Goal: Task Accomplishment & Management: Manage account settings

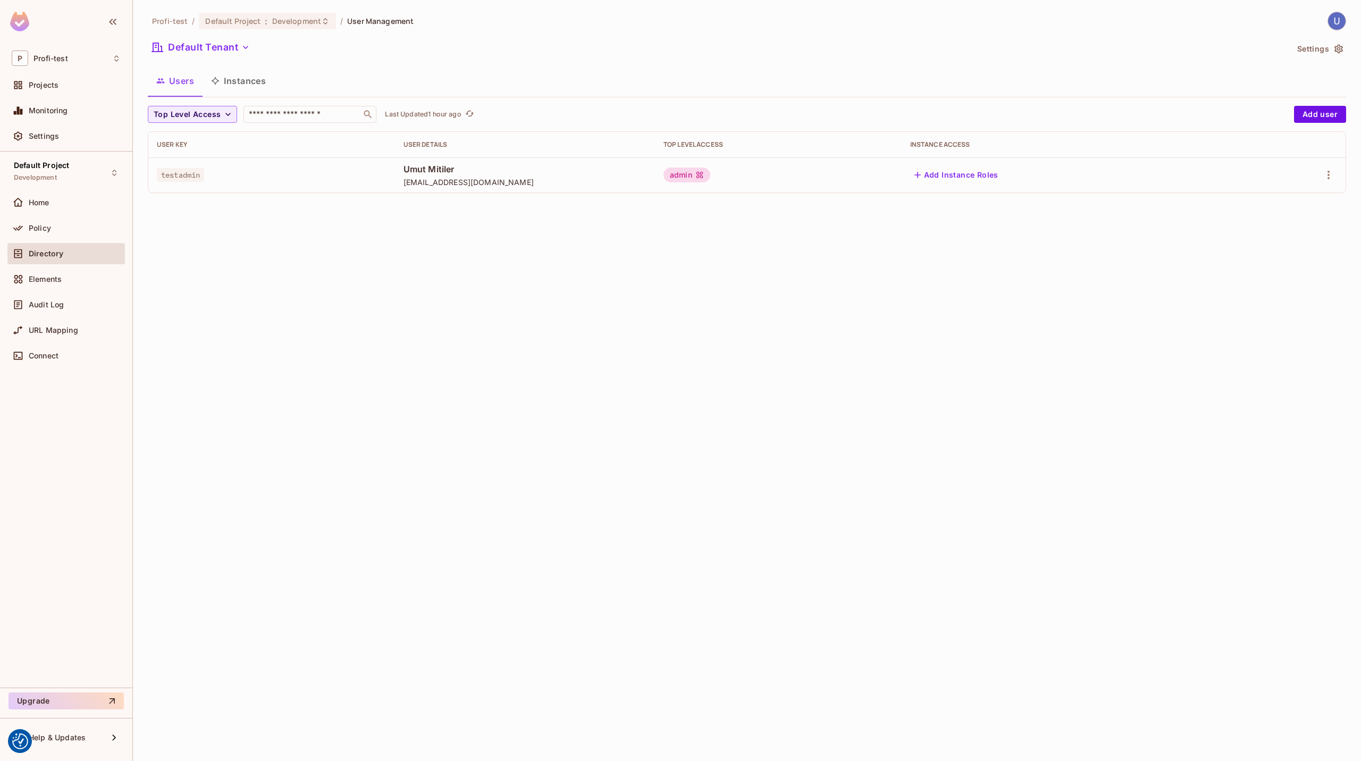
click at [695, 171] on icon at bounding box center [699, 175] width 9 height 9
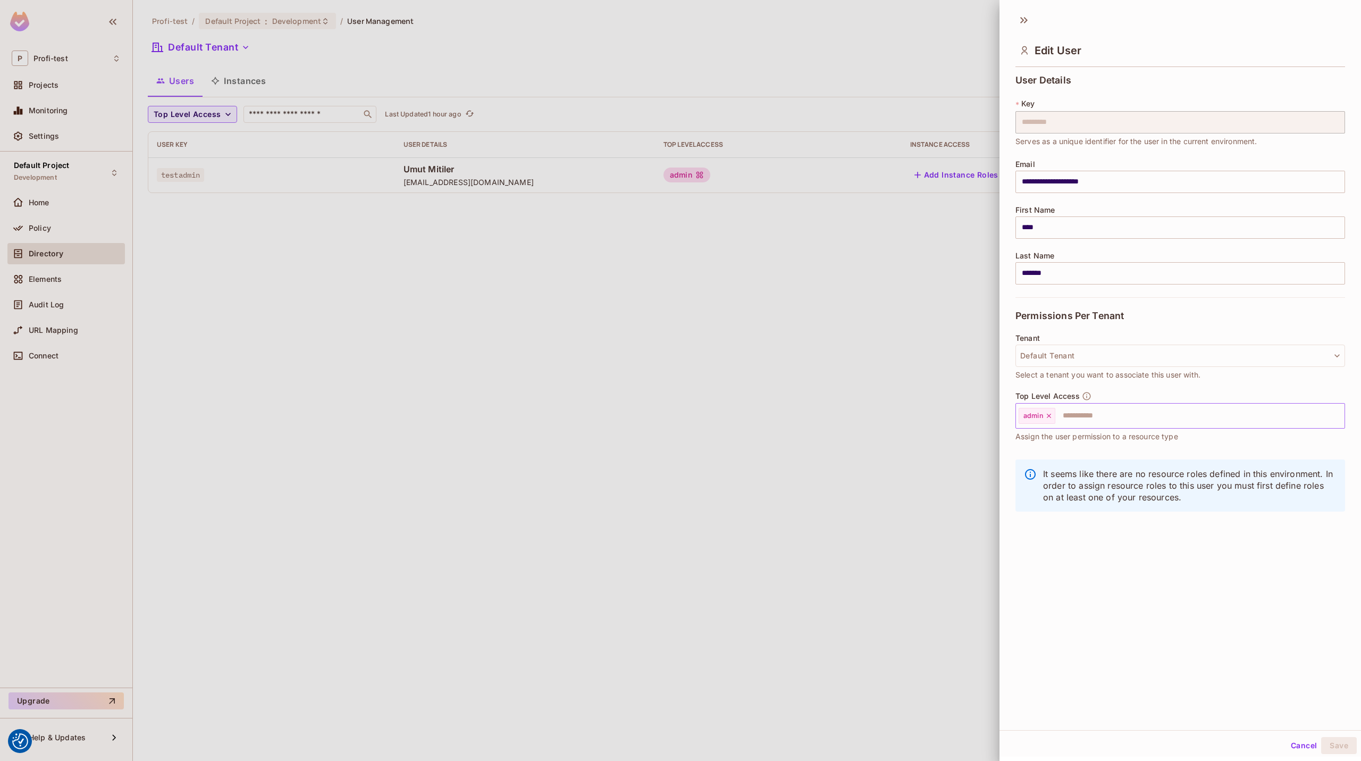
click at [1045, 421] on div "admin" at bounding box center [1036, 416] width 37 height 16
click at [1049, 419] on icon at bounding box center [1048, 415] width 7 height 7
click at [1325, 747] on button "Save" at bounding box center [1339, 745] width 36 height 17
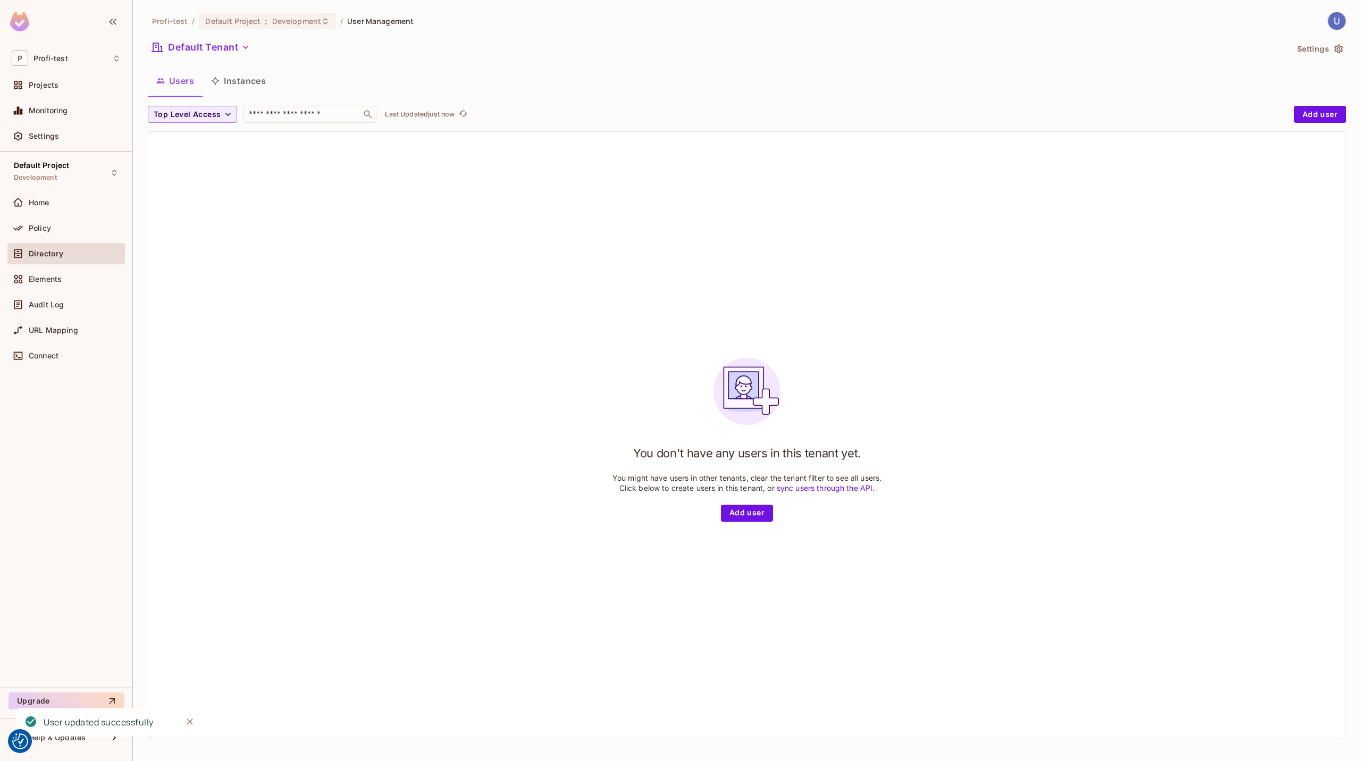
click at [229, 184] on div "You don't have any users in this tenant yet. You might have users in other tena…" at bounding box center [746, 435] width 1197 height 607
click at [752, 521] on button "Add user" at bounding box center [747, 512] width 52 height 17
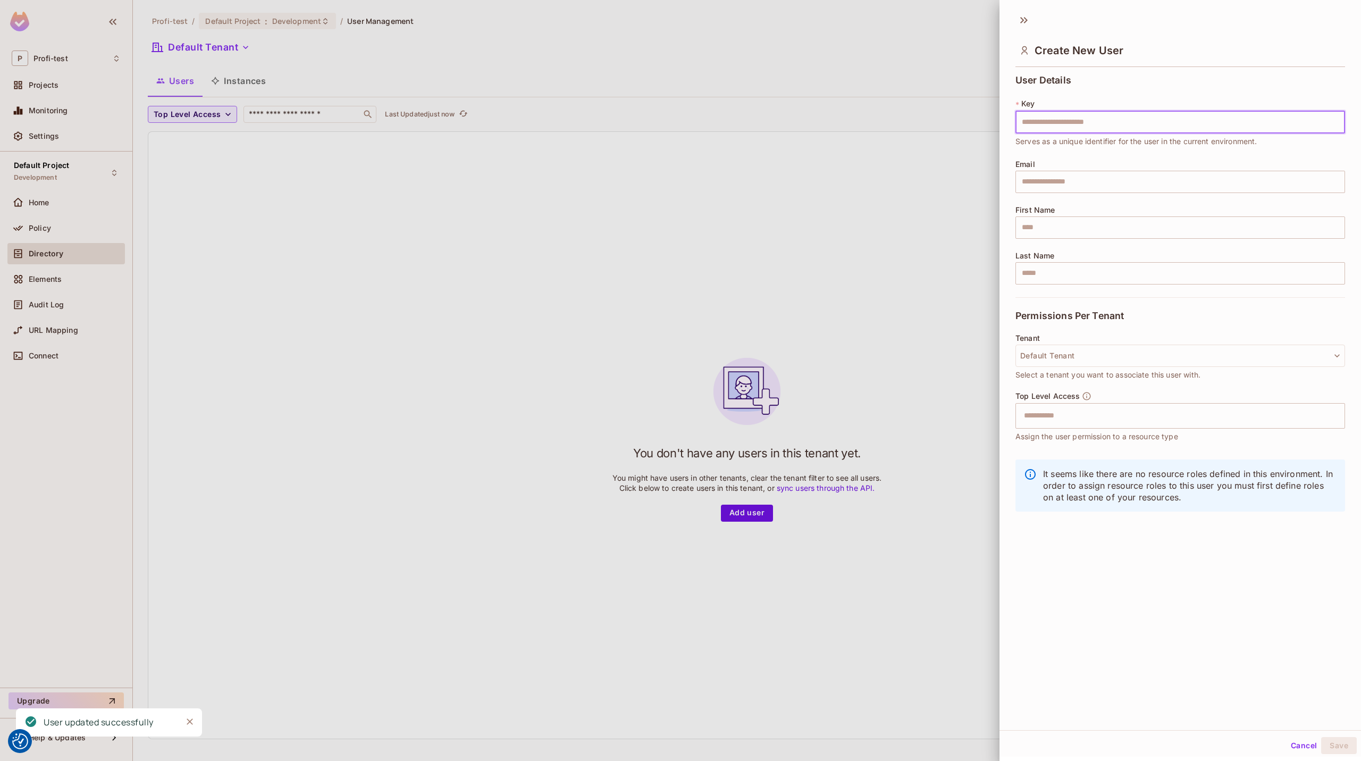
click at [1152, 129] on input "text" at bounding box center [1180, 122] width 330 height 22
click at [1050, 121] on input "text" at bounding box center [1180, 122] width 330 height 22
click at [549, 253] on div at bounding box center [680, 380] width 1361 height 761
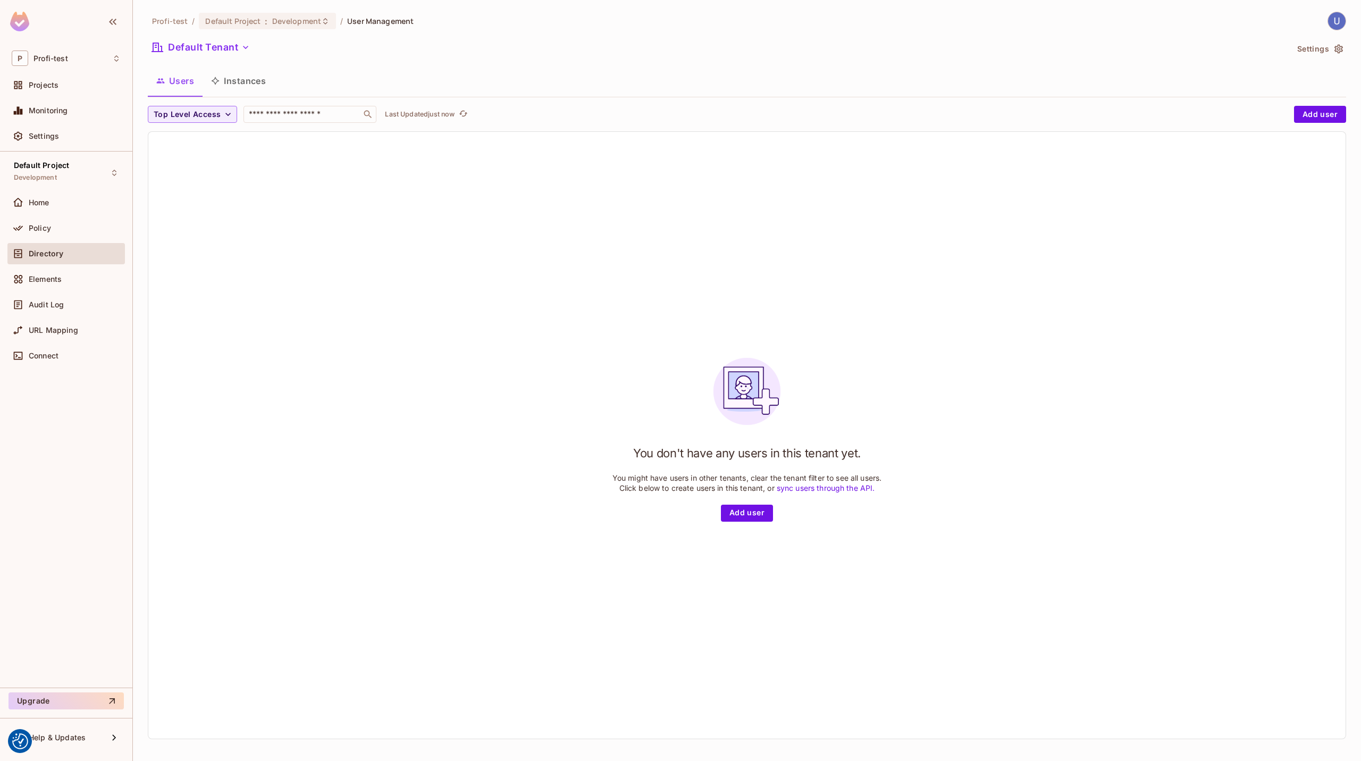
click at [297, 175] on div "You don't have any users in this tenant yet. You might have users in other tena…" at bounding box center [746, 435] width 1197 height 607
click at [65, 89] on div "Projects" at bounding box center [75, 85] width 92 height 9
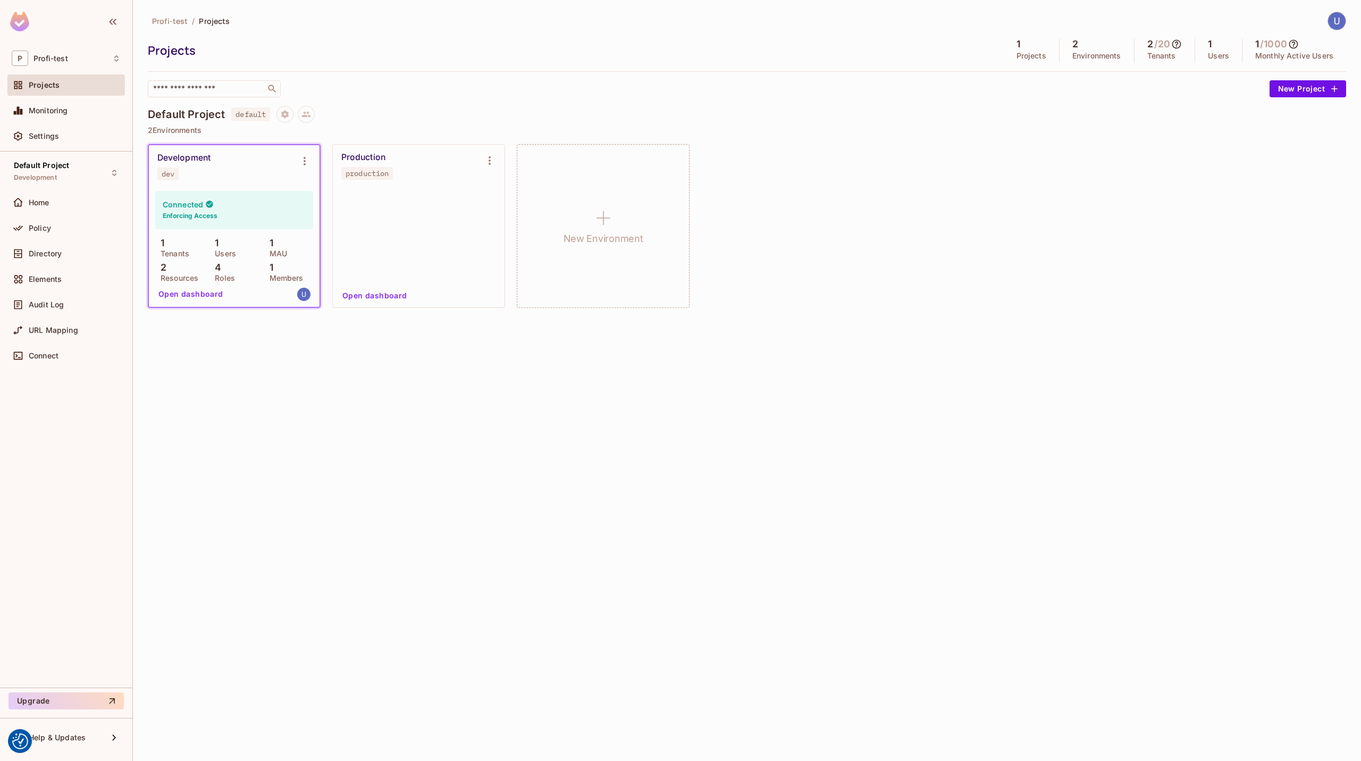
click at [257, 210] on div "Connected Enforcing Access" at bounding box center [234, 210] width 158 height 38
click at [201, 294] on button "Open dashboard" at bounding box center [190, 293] width 73 height 17
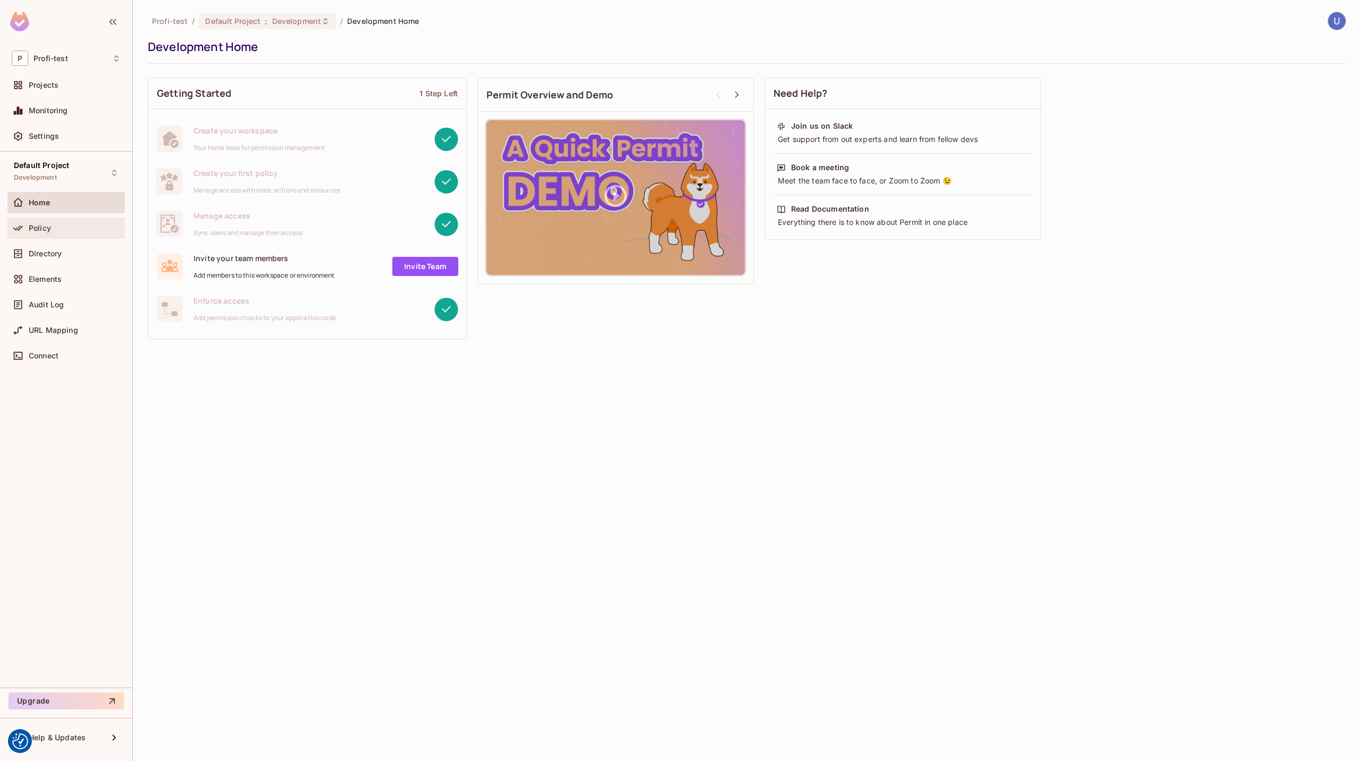
click at [79, 218] on div "Policy" at bounding box center [65, 227] width 117 height 21
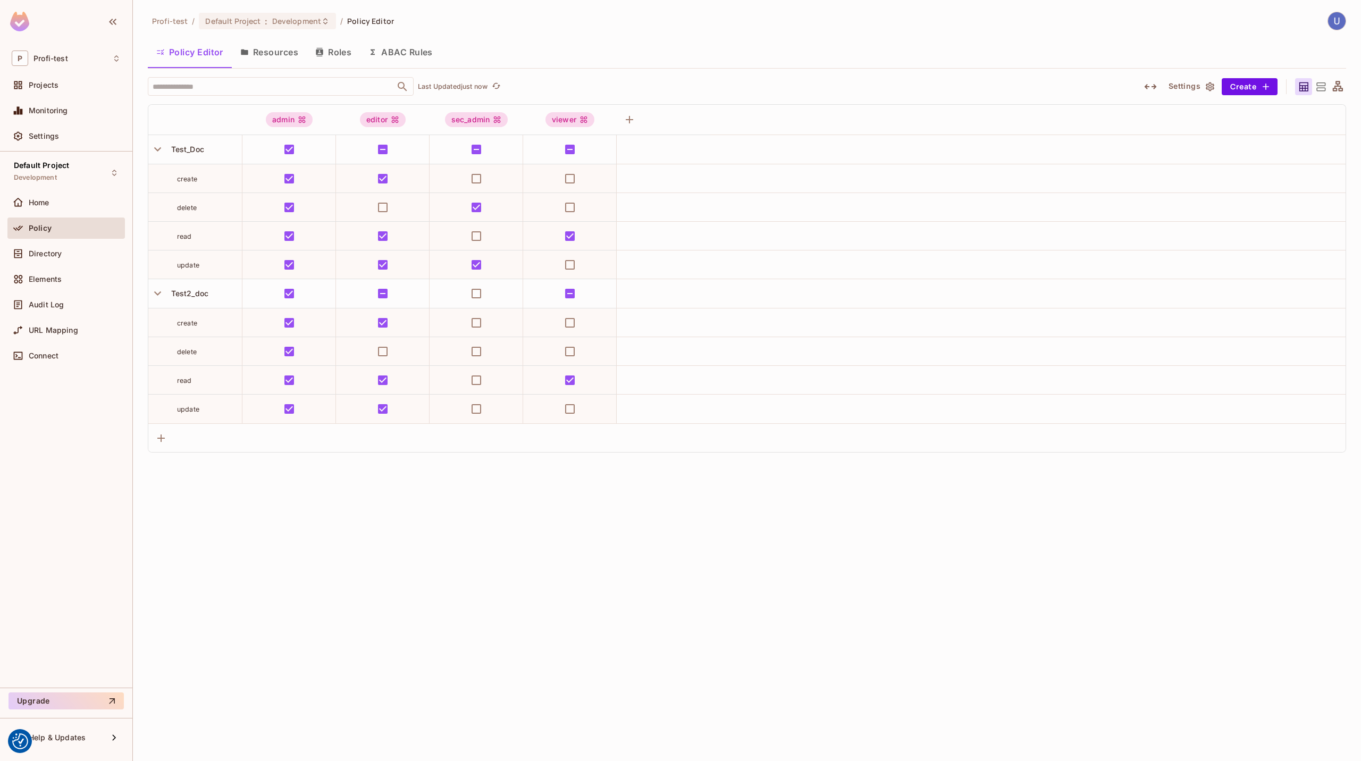
click at [361, 47] on button "ABAC Rules" at bounding box center [400, 52] width 81 height 27
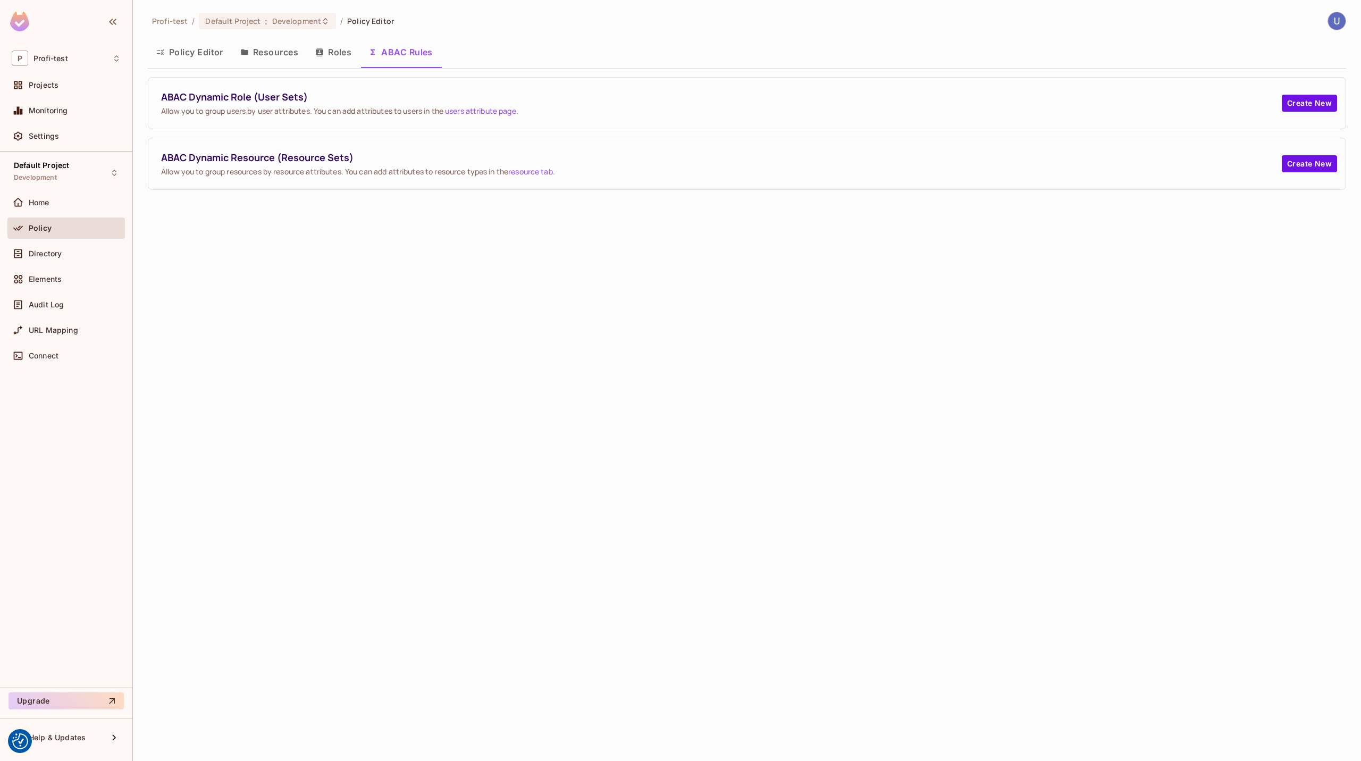
click at [339, 52] on button "Roles" at bounding box center [333, 52] width 53 height 27
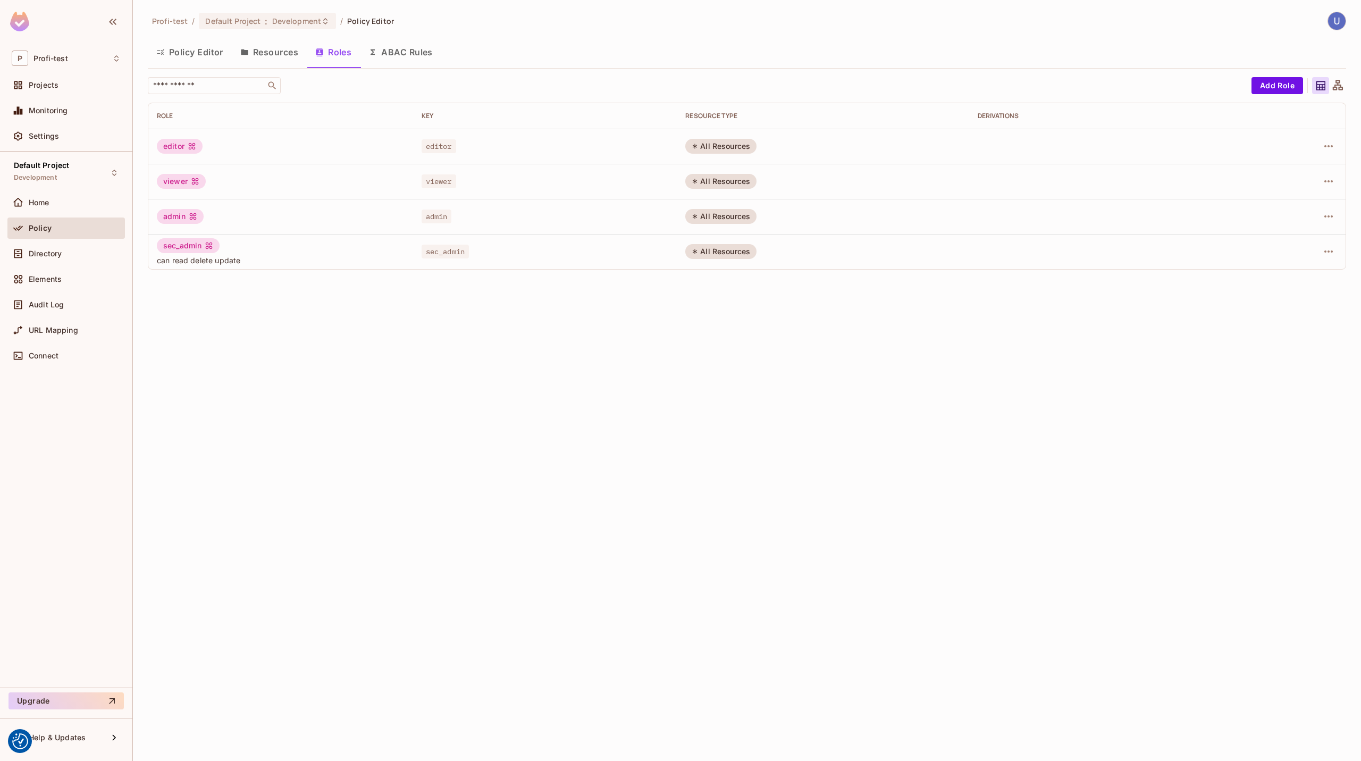
click at [172, 210] on div "admin" at bounding box center [180, 216] width 47 height 15
click at [180, 216] on div "admin" at bounding box center [180, 216] width 47 height 15
click at [197, 217] on icon at bounding box center [193, 216] width 9 height 9
click at [262, 50] on button "Resources" at bounding box center [269, 52] width 75 height 27
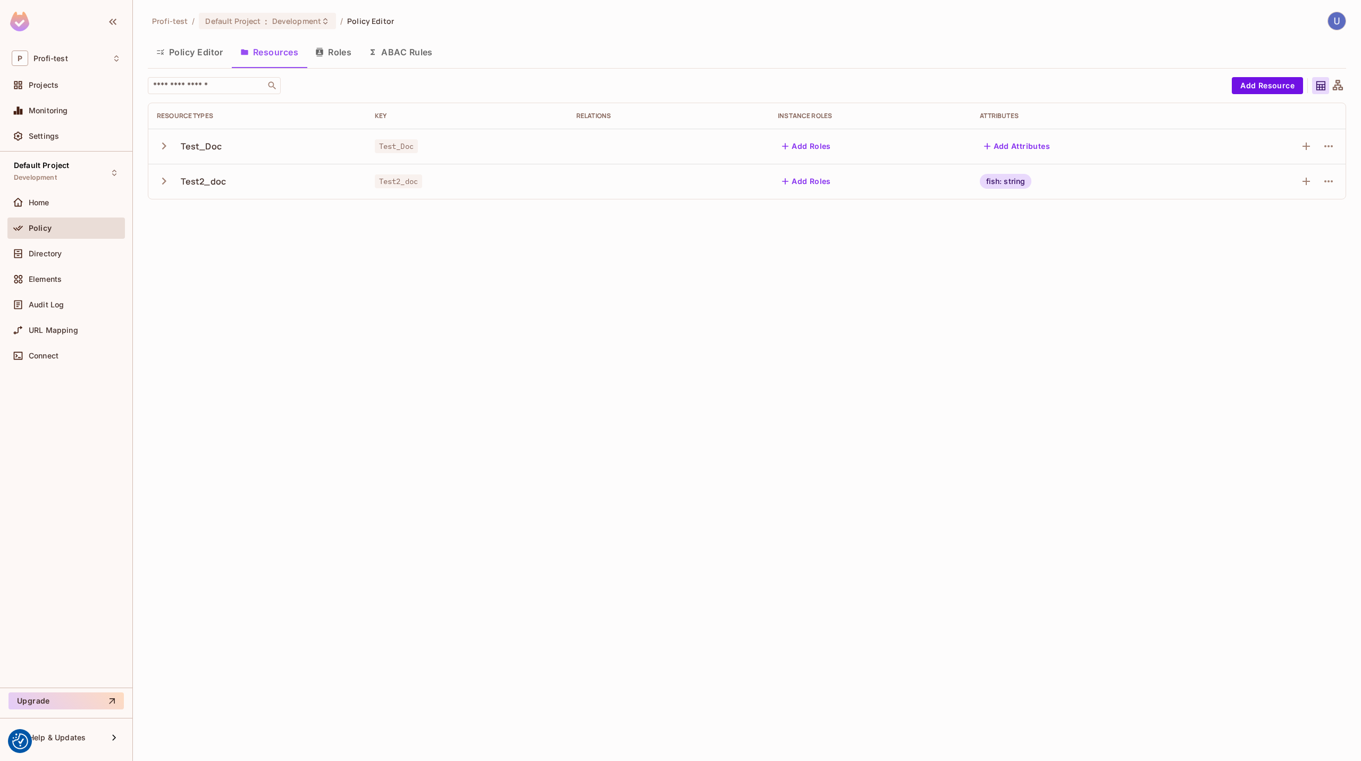
click at [165, 146] on icon "button" at bounding box center [164, 145] width 4 height 7
click at [812, 148] on button "Add Roles" at bounding box center [806, 146] width 57 height 17
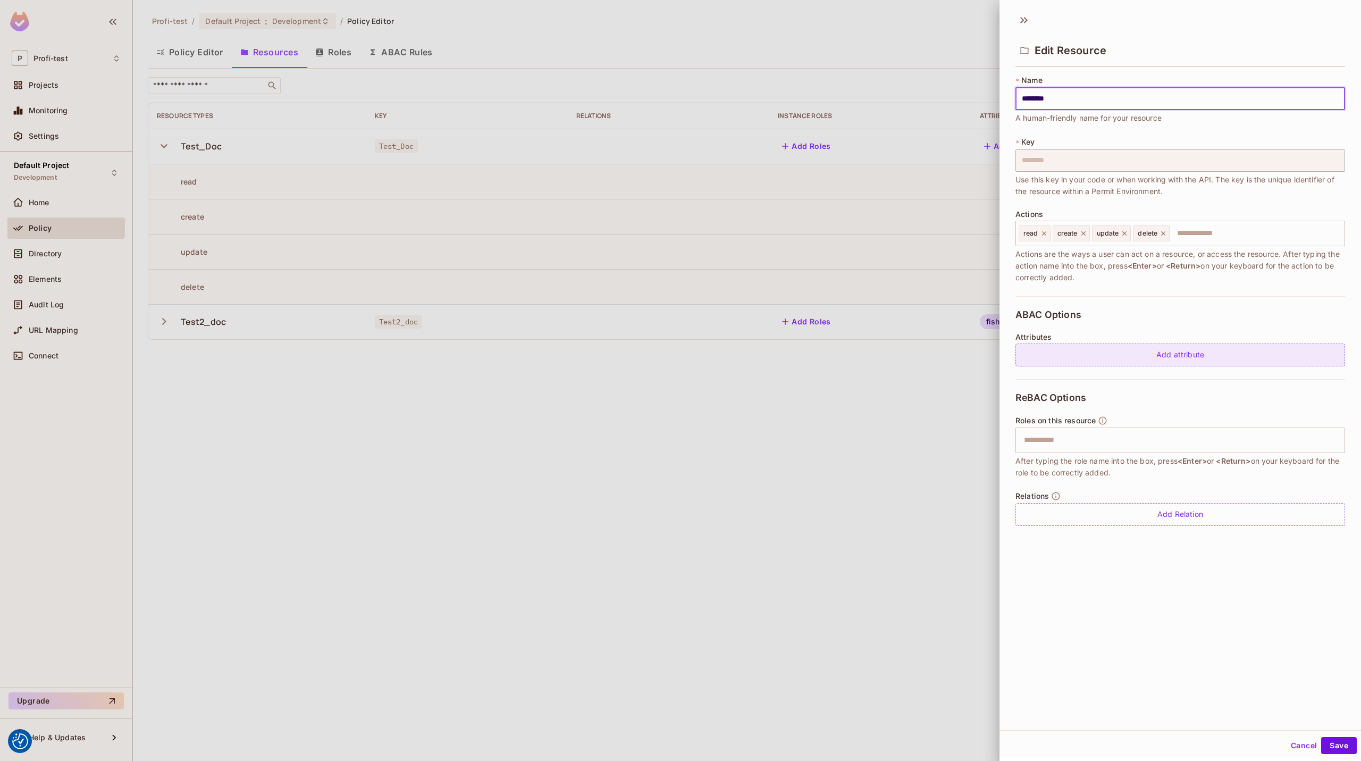
click at [1161, 353] on div "Add attribute" at bounding box center [1180, 354] width 330 height 23
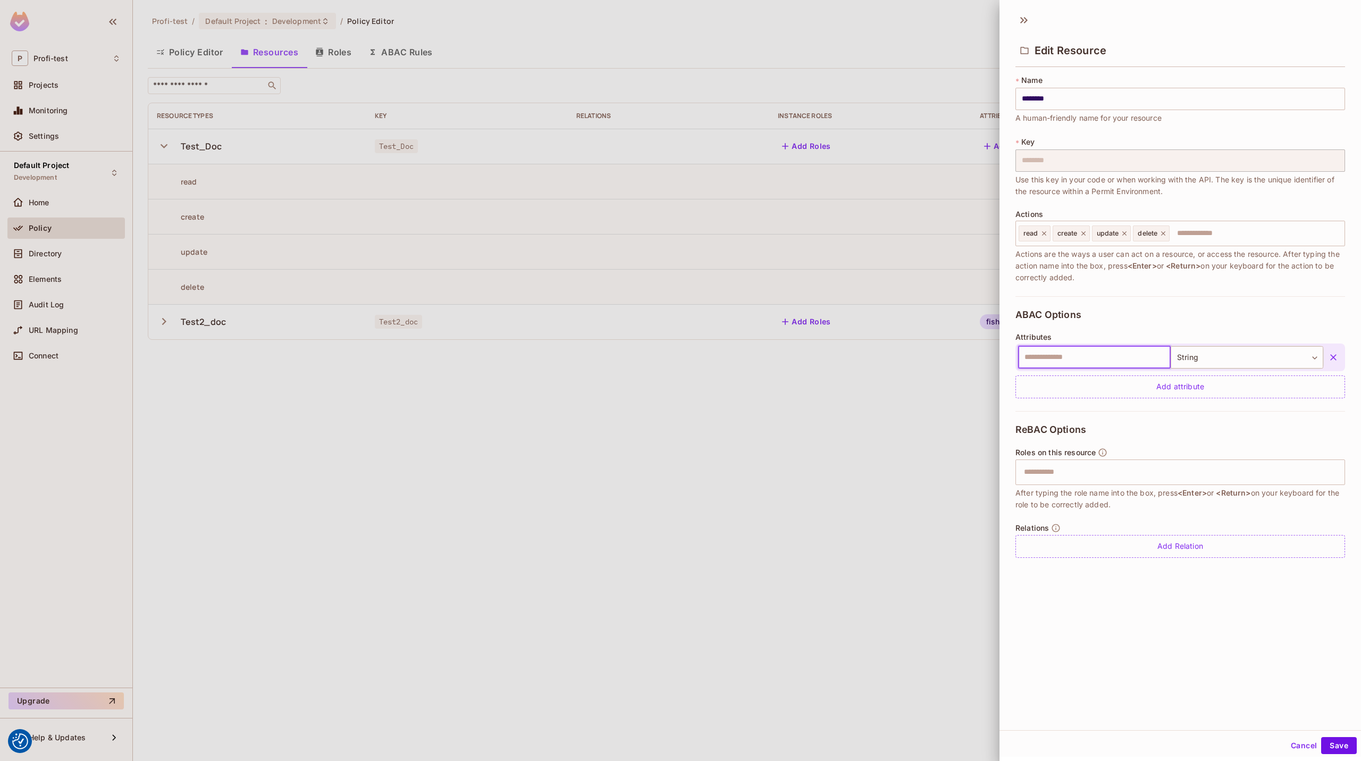
click at [1325, 353] on button "button" at bounding box center [1333, 357] width 19 height 19
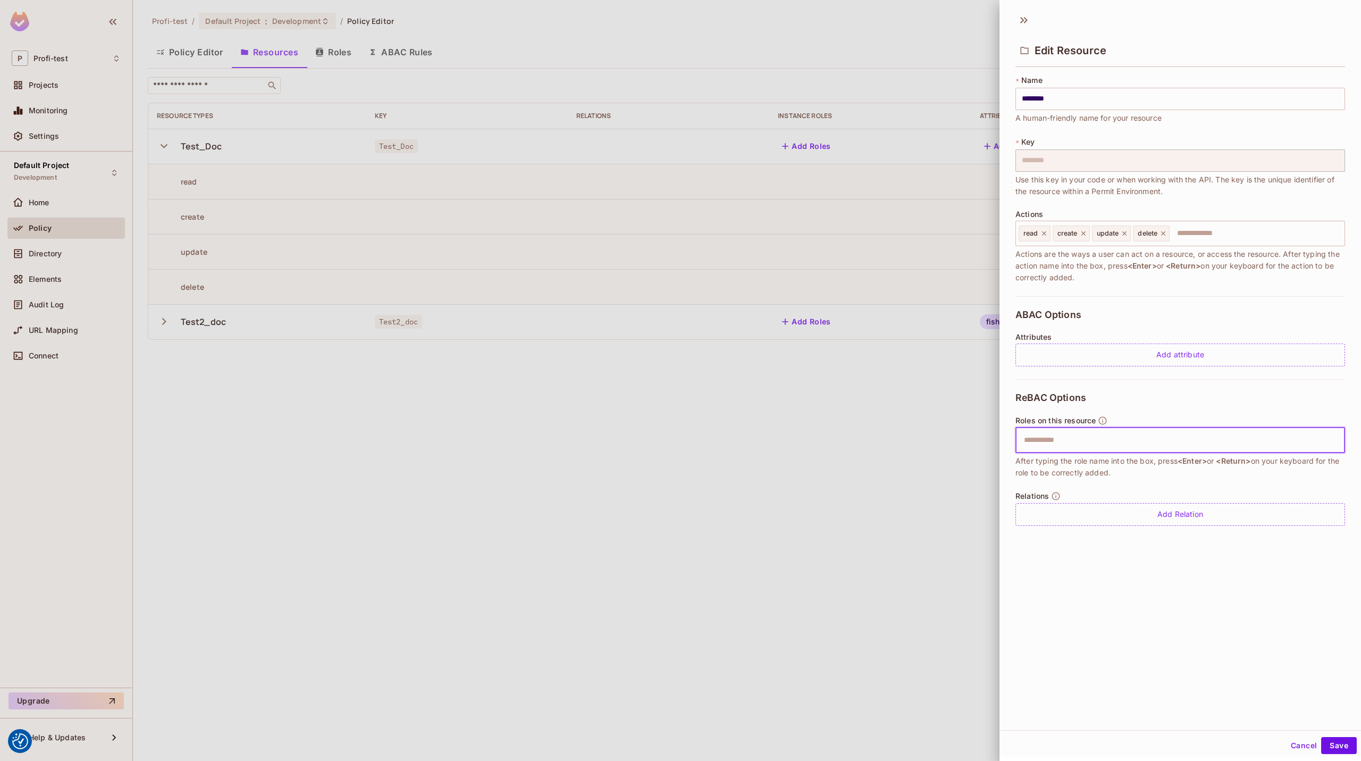
click at [1110, 435] on input "text" at bounding box center [1178, 439] width 323 height 21
click at [1020, 21] on icon at bounding box center [1023, 20] width 17 height 17
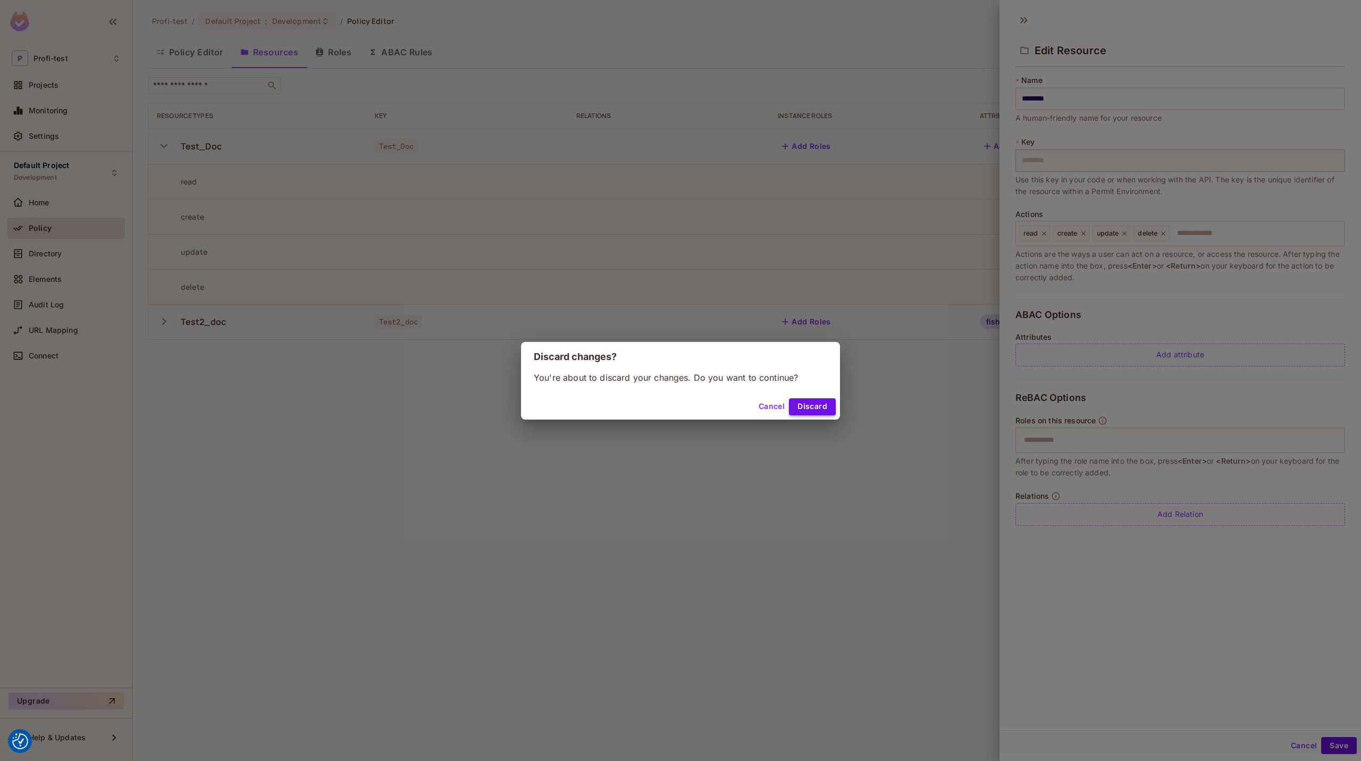
click at [810, 405] on button "Discard" at bounding box center [812, 406] width 47 height 17
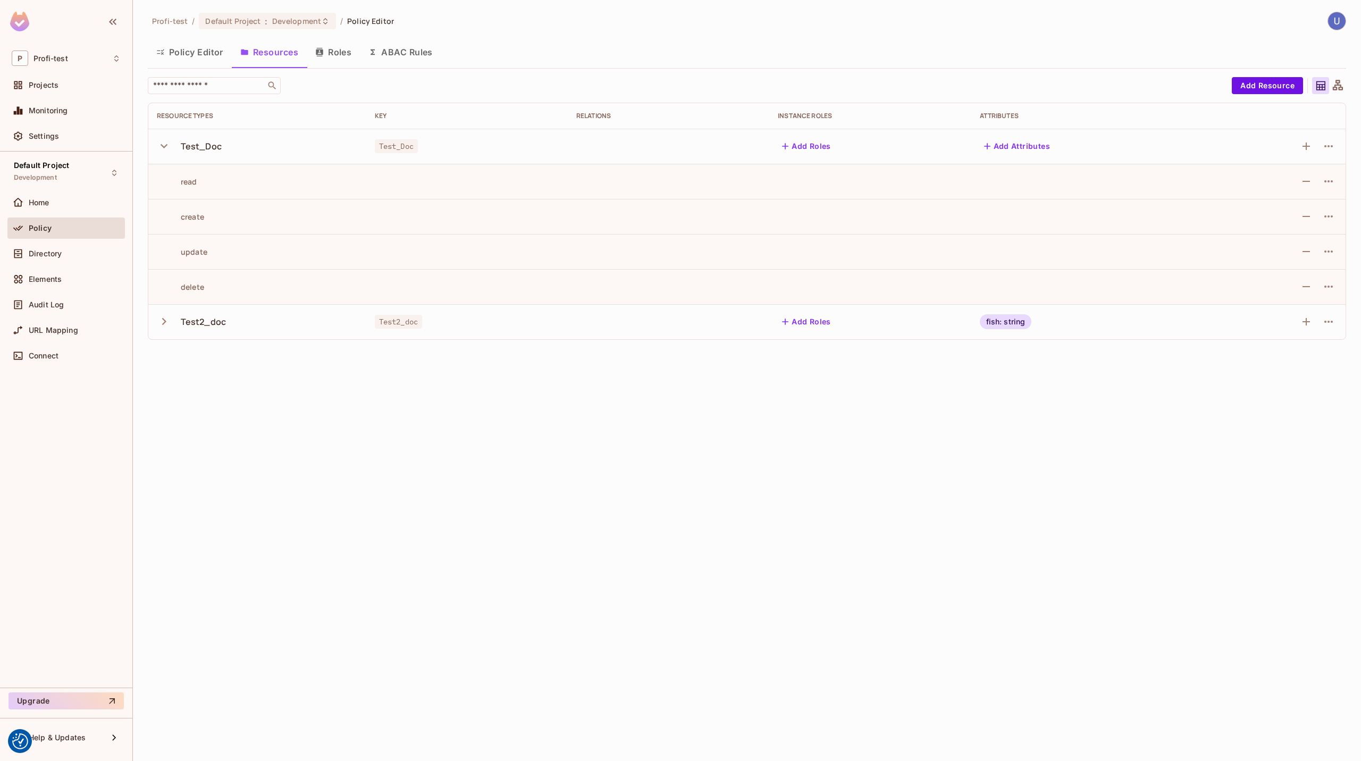
click at [189, 178] on div "read" at bounding box center [177, 181] width 40 height 10
click at [410, 144] on span "Test_Doc" at bounding box center [396, 146] width 43 height 14
click at [347, 47] on button "Roles" at bounding box center [333, 52] width 53 height 27
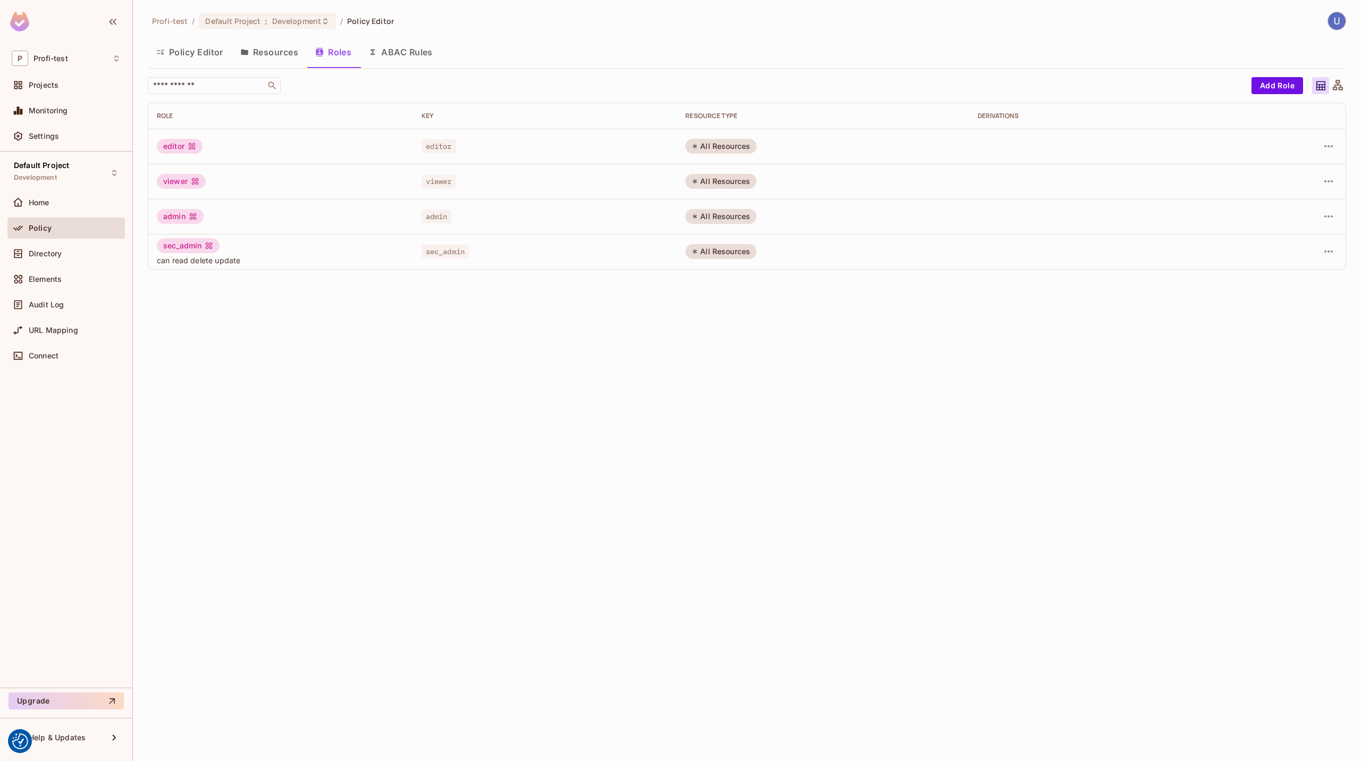
click at [735, 210] on div "All Resources" at bounding box center [720, 216] width 71 height 15
click at [35, 255] on span "Directory" at bounding box center [45, 253] width 33 height 9
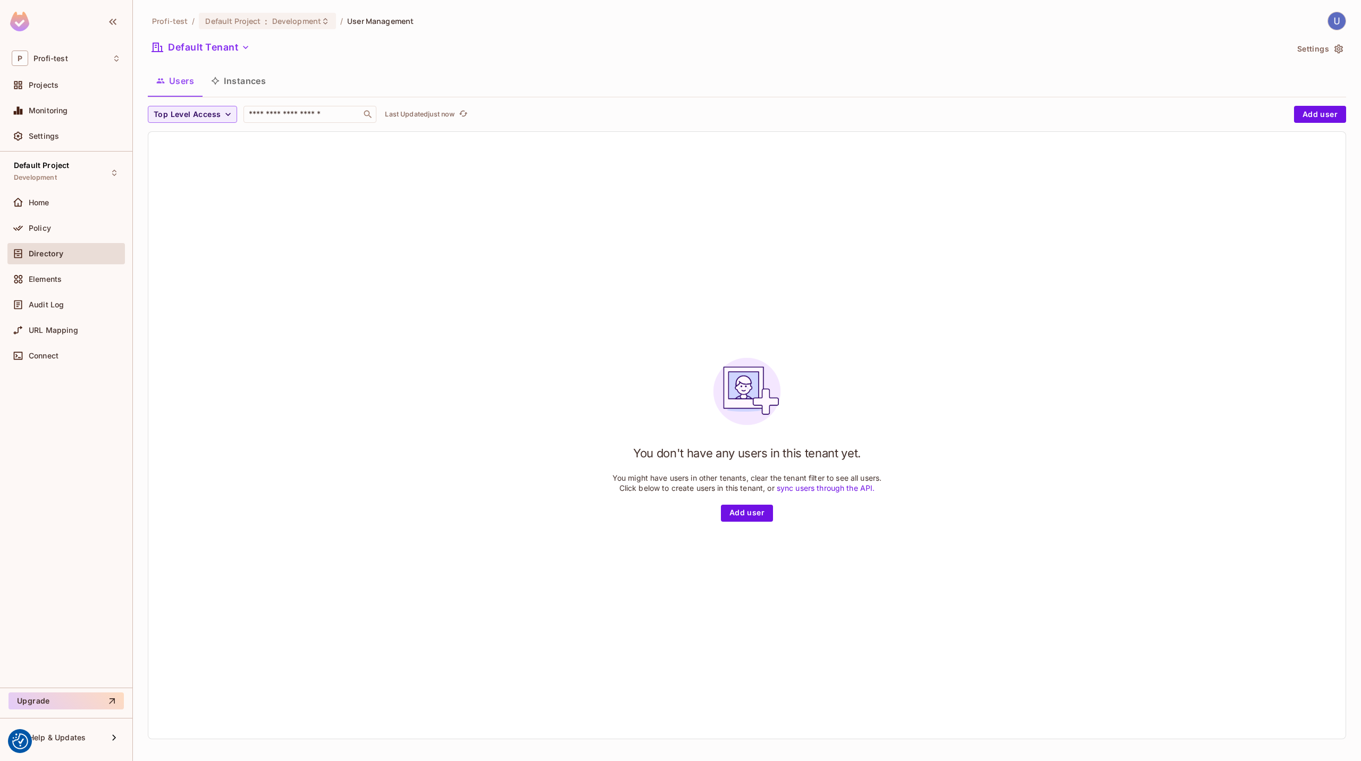
click at [739, 523] on div "You don't have any users in this tenant yet. You might have users in other tena…" at bounding box center [746, 435] width 1197 height 607
click at [738, 511] on button "Add user" at bounding box center [747, 512] width 52 height 17
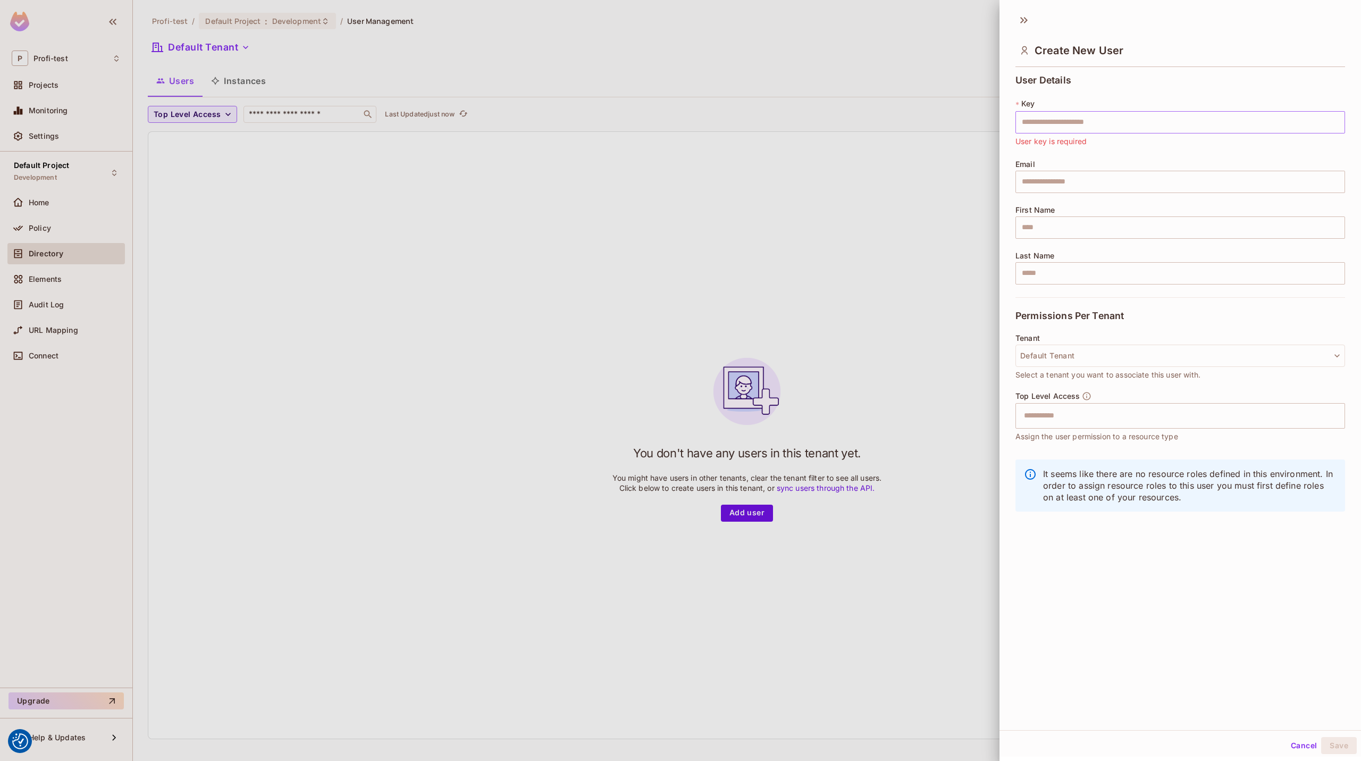
click at [1126, 127] on input "text" at bounding box center [1180, 122] width 330 height 22
type input "*********"
click at [1330, 744] on button "Save" at bounding box center [1339, 745] width 36 height 17
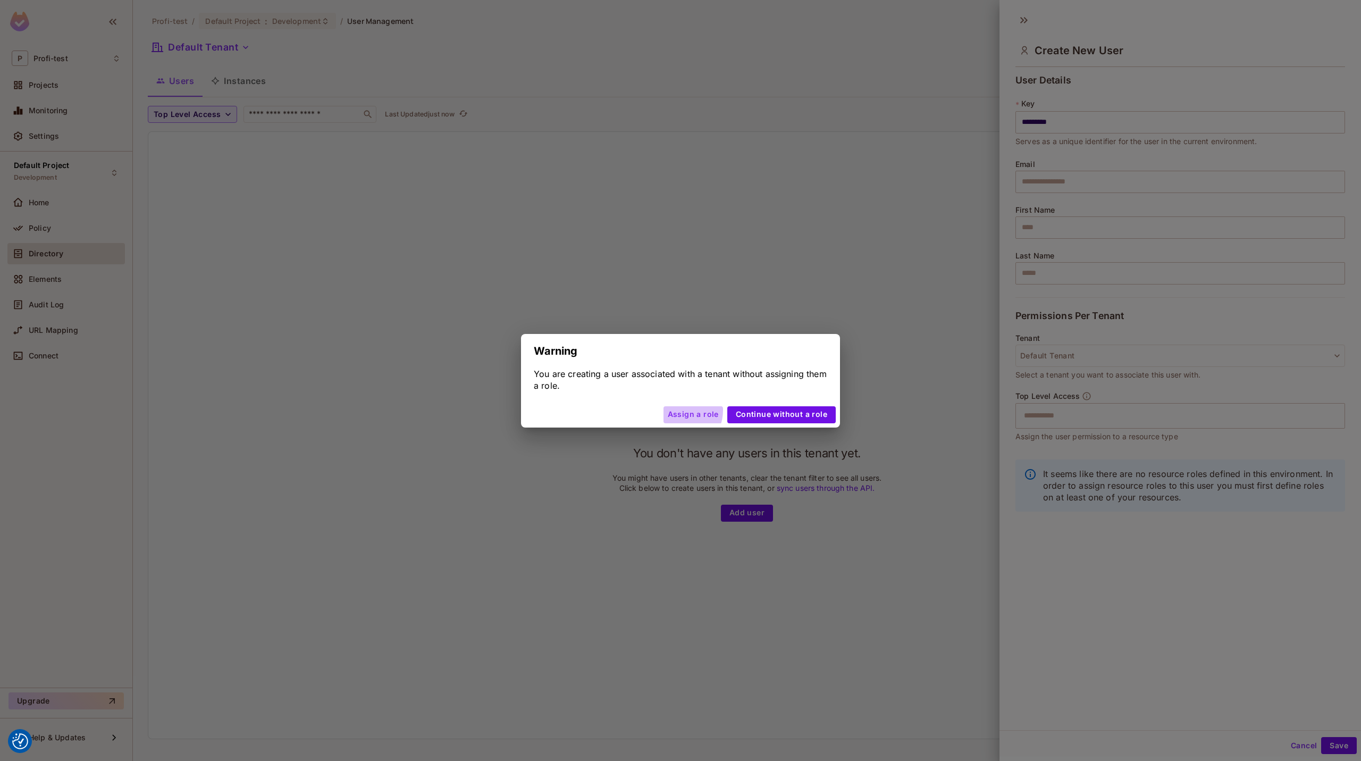
click at [683, 410] on button "Assign a role" at bounding box center [693, 414] width 60 height 17
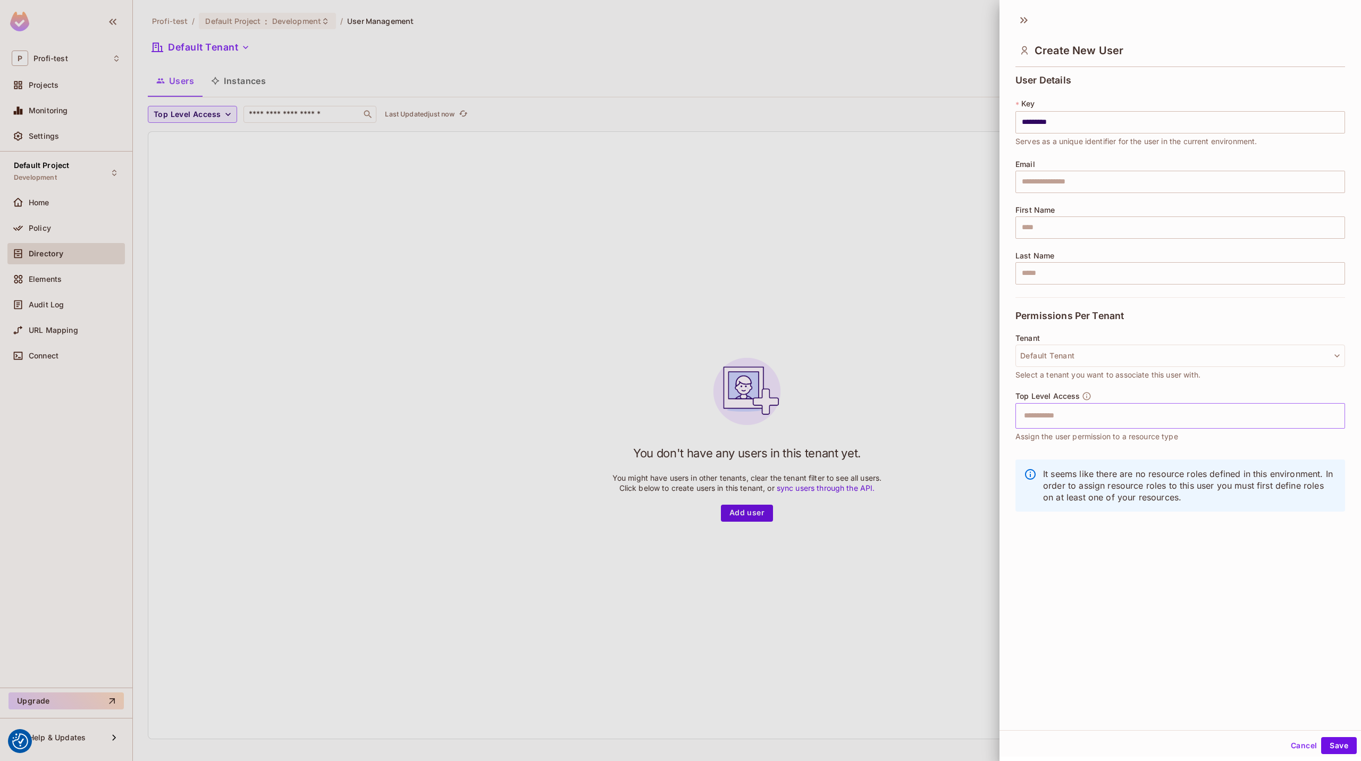
click at [1097, 414] on input "text" at bounding box center [1170, 415] width 307 height 21
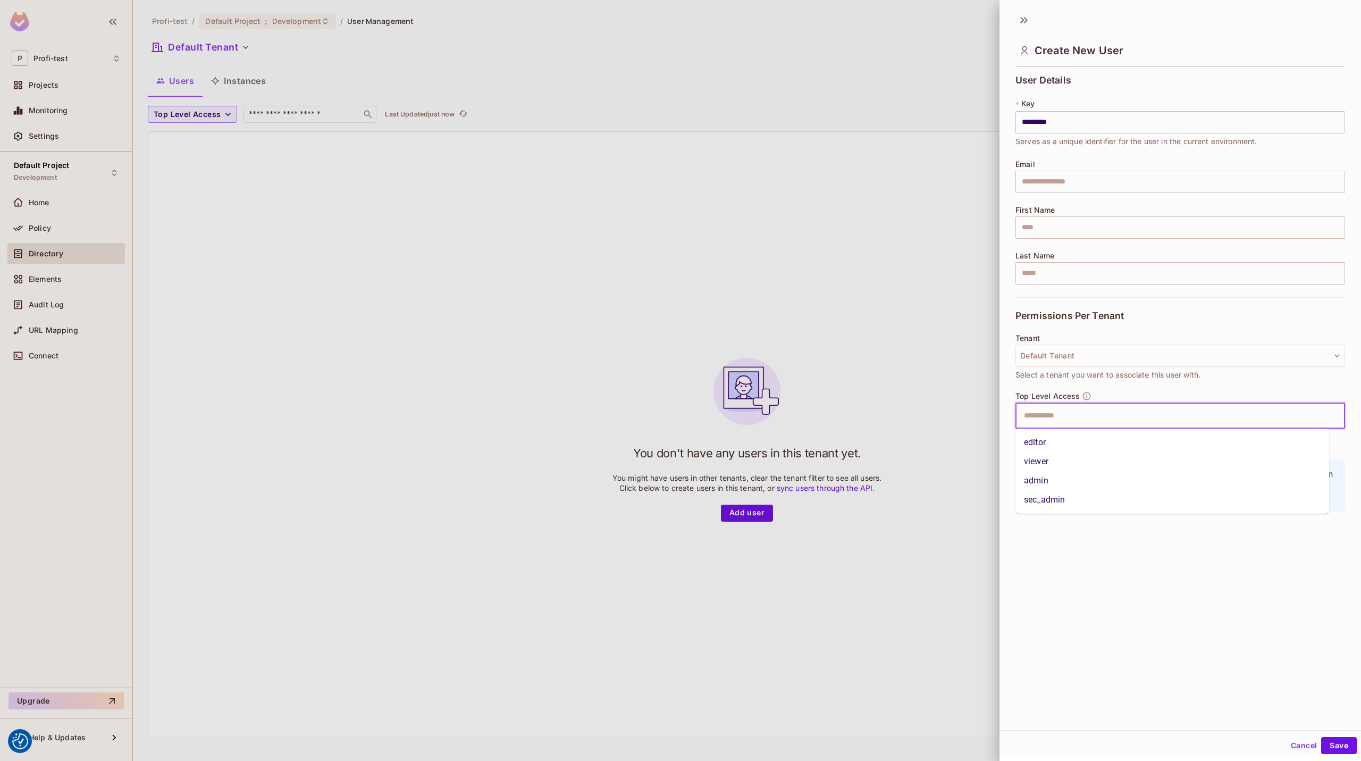
click at [1054, 481] on li "admin" at bounding box center [1172, 480] width 314 height 19
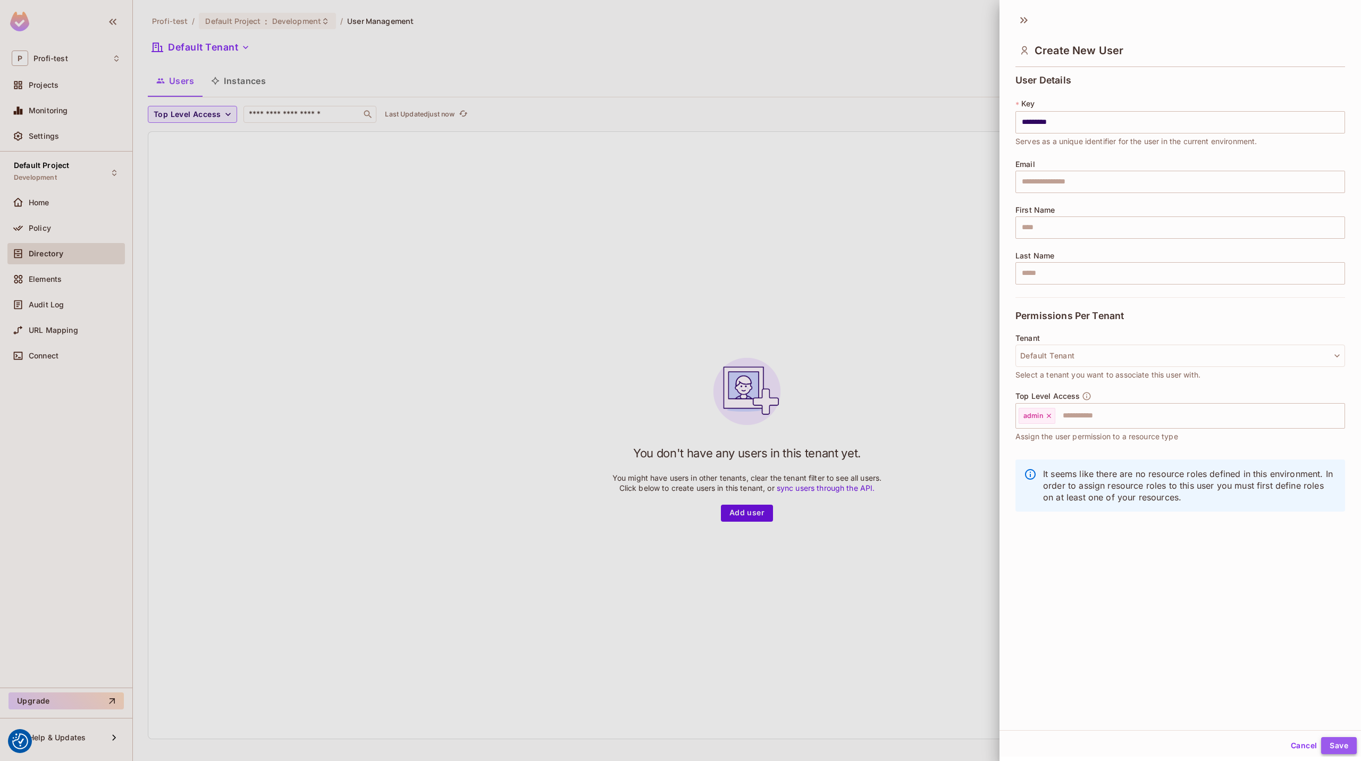
click at [1340, 745] on button "Save" at bounding box center [1339, 745] width 36 height 17
